Goal: Transaction & Acquisition: Purchase product/service

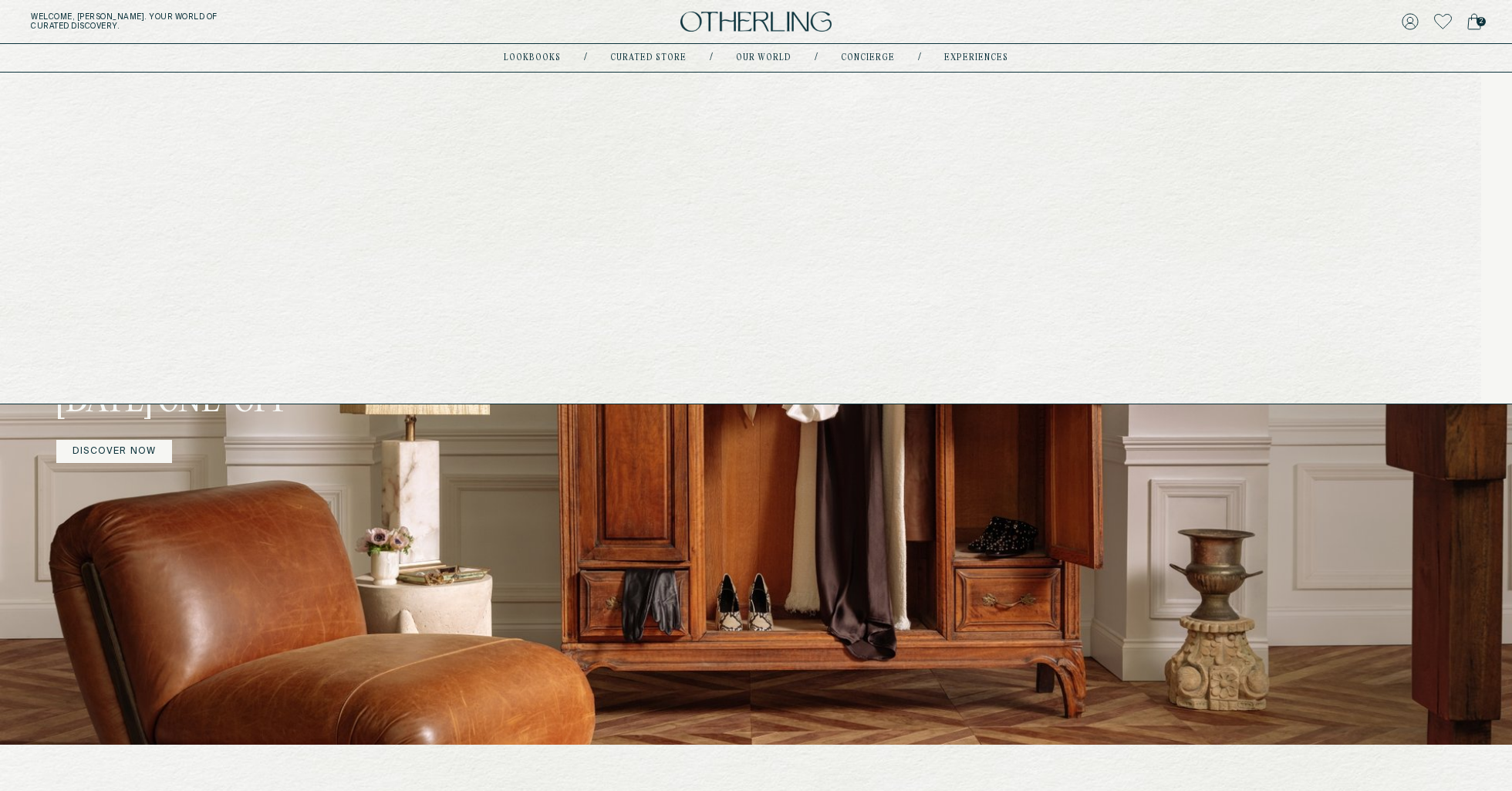
click at [539, 57] on link "lookbooks" at bounding box center [532, 58] width 57 height 8
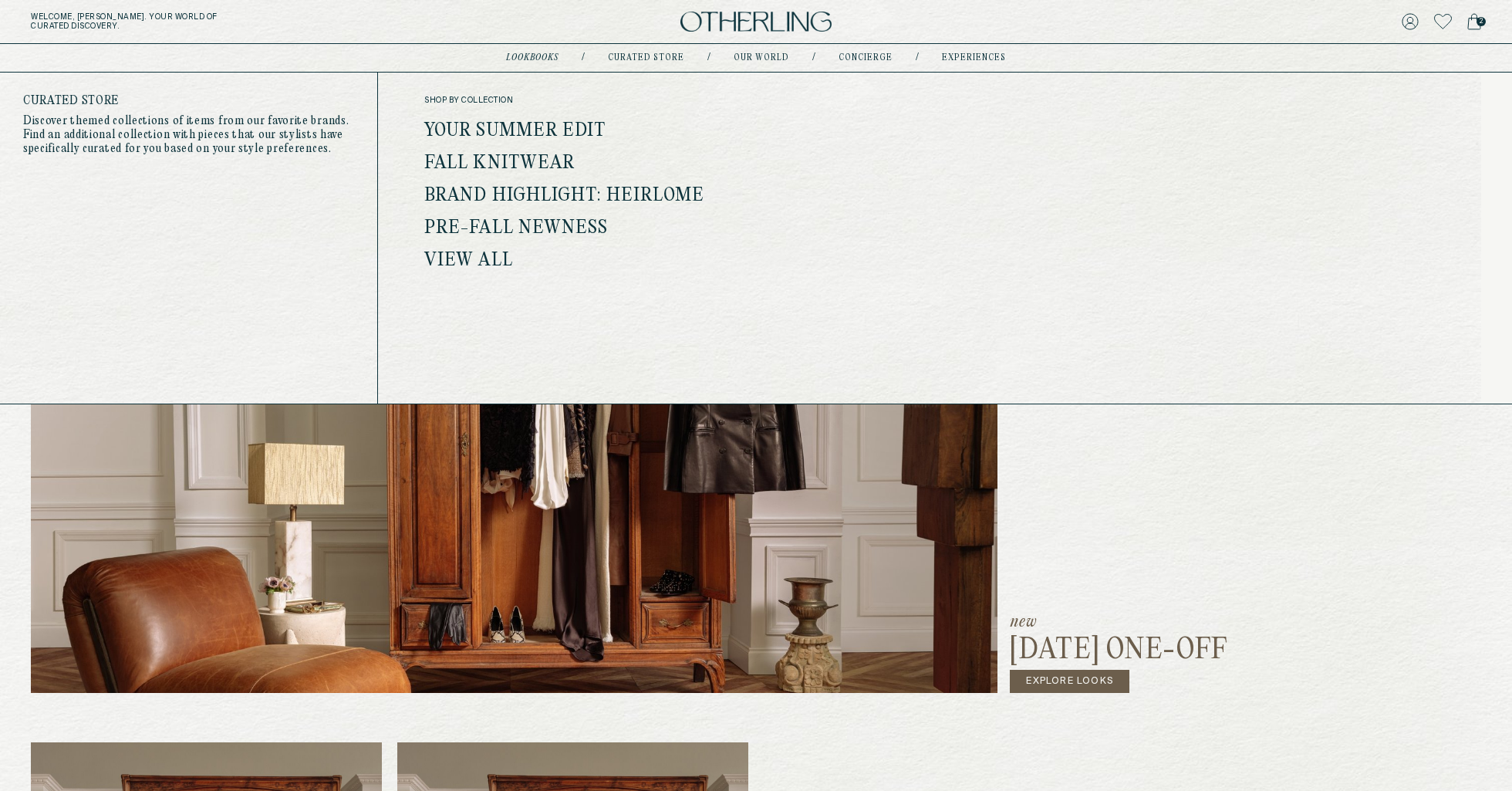
click at [535, 135] on link "Your Summer Edit" at bounding box center [515, 132] width 182 height 20
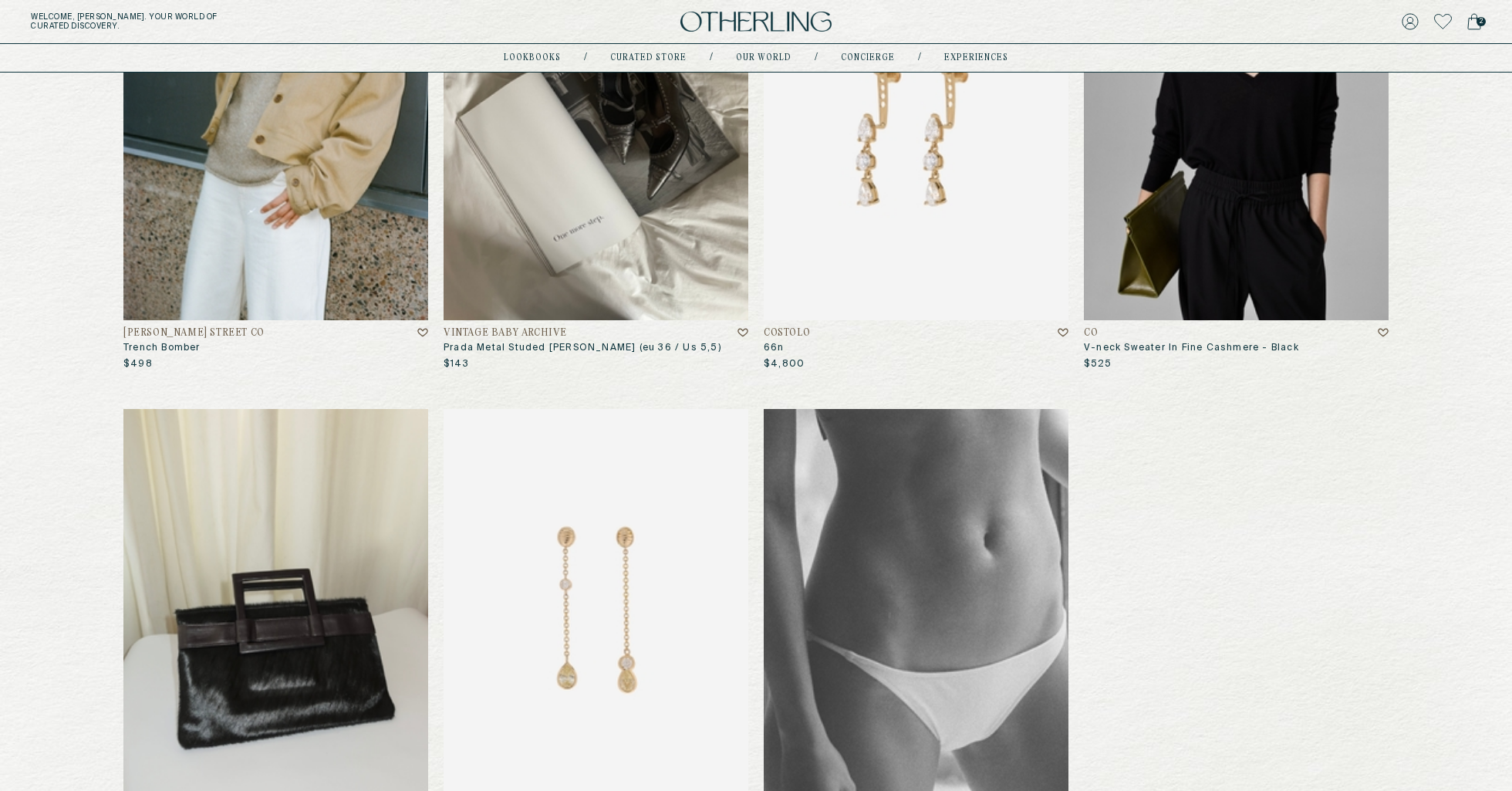
scroll to position [355, 0]
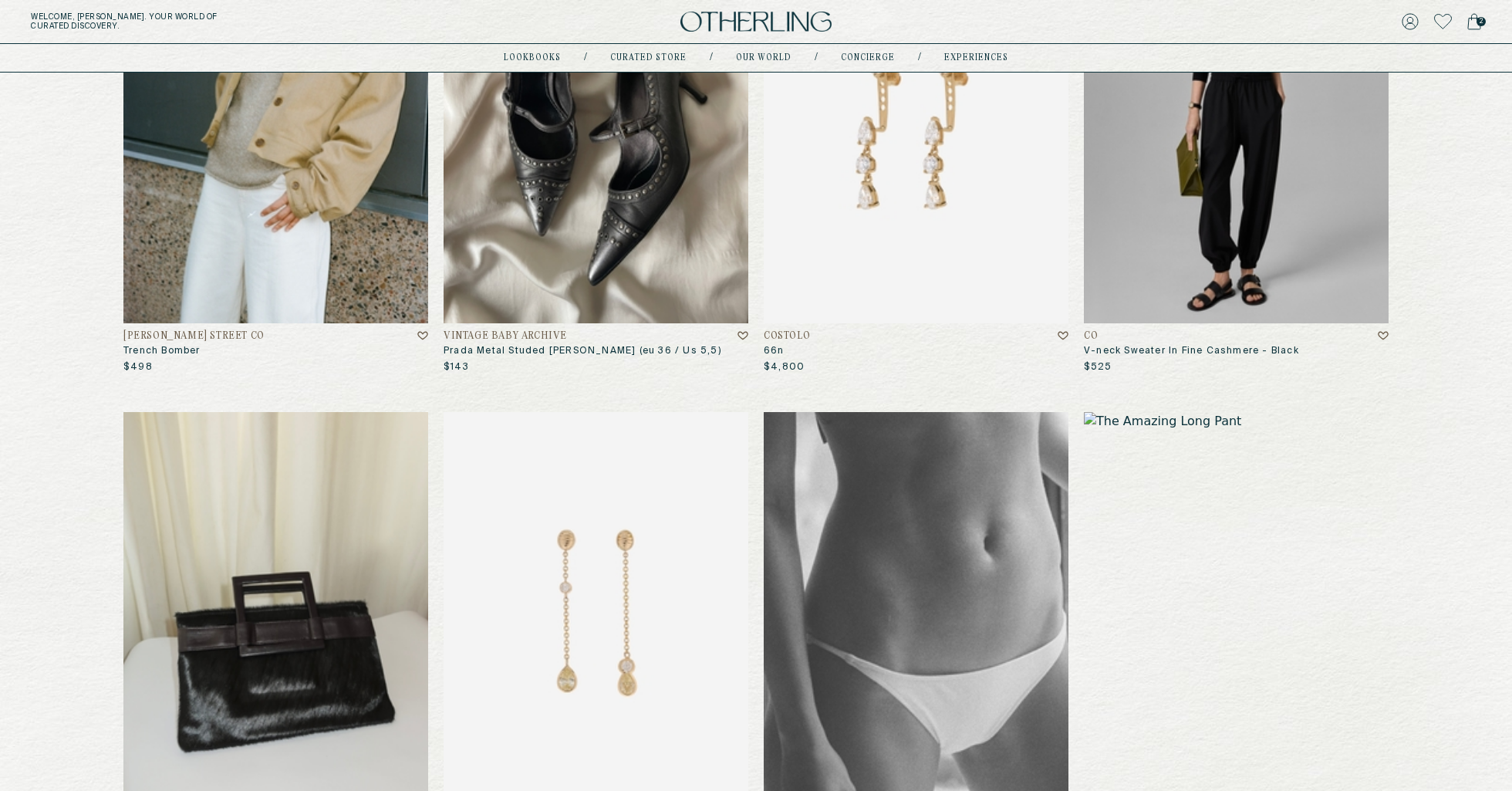
click at [1224, 171] on img at bounding box center [1236, 117] width 305 height 411
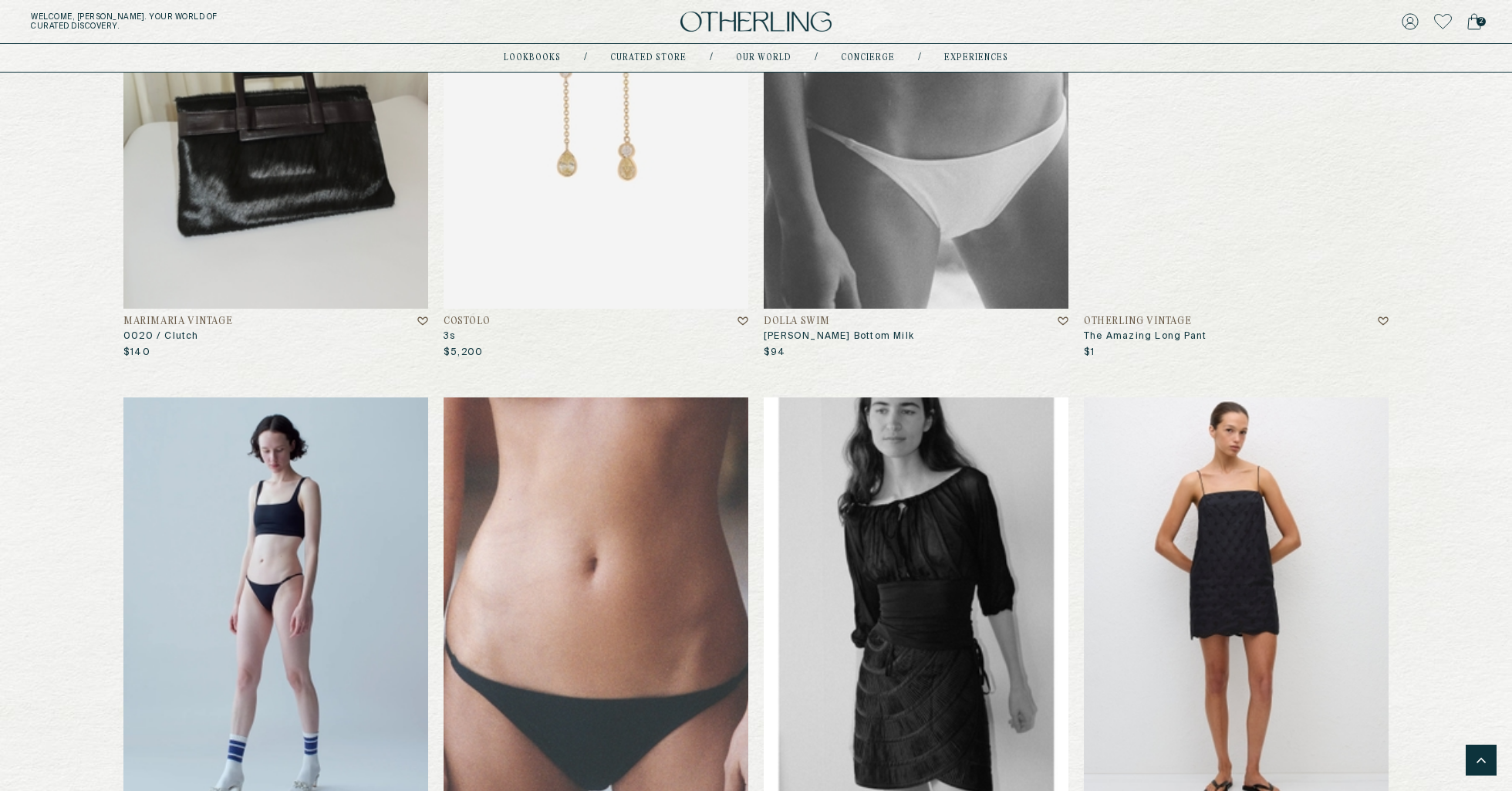
scroll to position [868, 0]
